Goal: Transaction & Acquisition: Purchase product/service

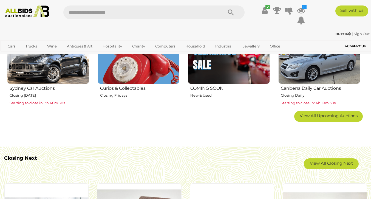
scroll to position [346, 0]
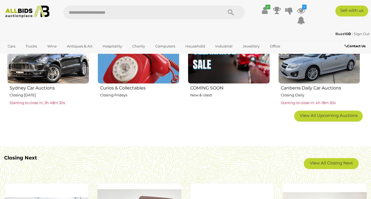
click at [332, 162] on link "View All Closing Next" at bounding box center [331, 163] width 55 height 11
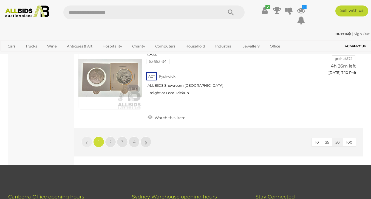
scroll to position [4257, 0]
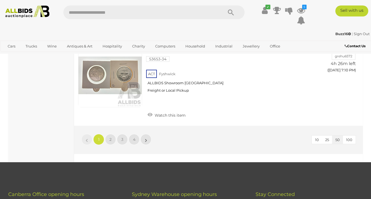
click at [111, 137] on span "2" at bounding box center [110, 139] width 2 height 5
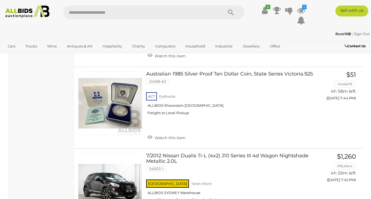
scroll to position [3565, 0]
click at [366, 181] on div "7/2012 Nissan Dualis Ti-L (4x2) J10 Series III 4d Wagon Nightshade Metallic 2.0…" at bounding box center [218, 192] width 297 height 86
click at [267, 178] on div "[GEOGRAPHIC_DATA] [GEOGRAPHIC_DATA] ALLBIDS [GEOGRAPHIC_DATA] Local Pickup or B…" at bounding box center [228, 192] width 164 height 28
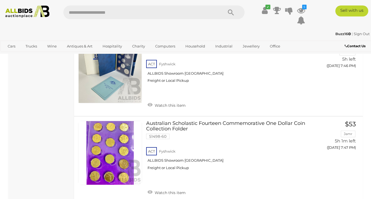
scroll to position [3935, 0]
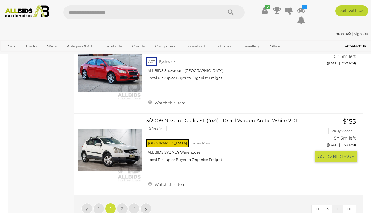
scroll to position [4188, 0]
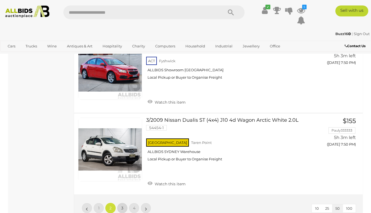
click at [121, 198] on link "3" at bounding box center [122, 208] width 11 height 11
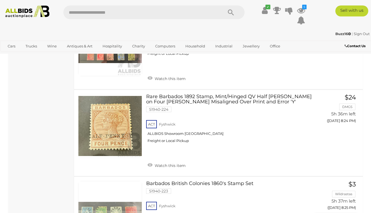
scroll to position [3445, 0]
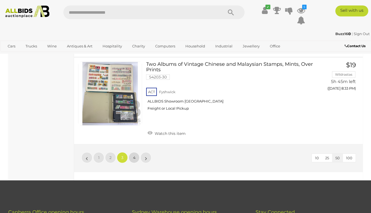
click at [131, 152] on link "4" at bounding box center [134, 157] width 11 height 11
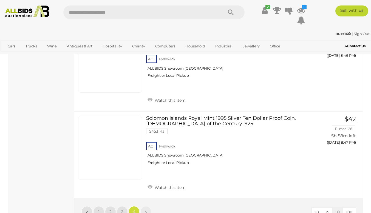
scroll to position [1123, 0]
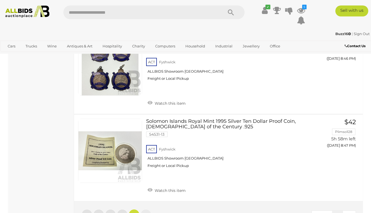
scroll to position [28, 0]
